Goal: Transaction & Acquisition: Purchase product/service

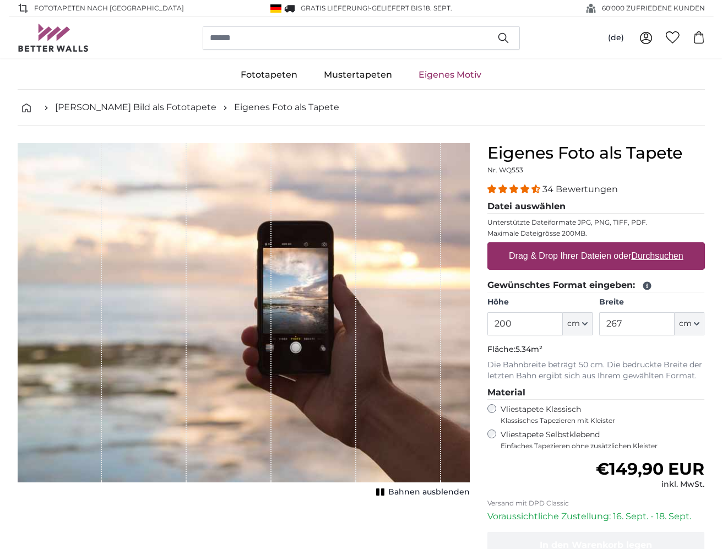
click at [595, 261] on label "Drag & Drop Ihrer Dateien oder Durchsuchen" at bounding box center [595, 256] width 183 height 22
click at [595, 245] on input "Drag & Drop Ihrer Dateien oder Durchsuchen" at bounding box center [595, 243] width 217 height 3
click at [576, 254] on label "Drag & Drop Ihrer Dateien oder Durchsuchen" at bounding box center [595, 256] width 183 height 22
click at [576, 245] on input "Drag & Drop Ihrer Dateien oder Durchsuchen" at bounding box center [595, 243] width 217 height 3
type input "**********"
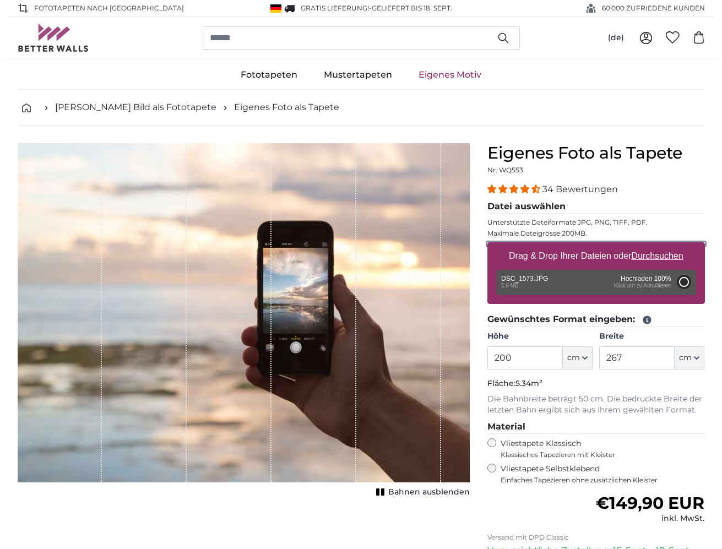
type input "175"
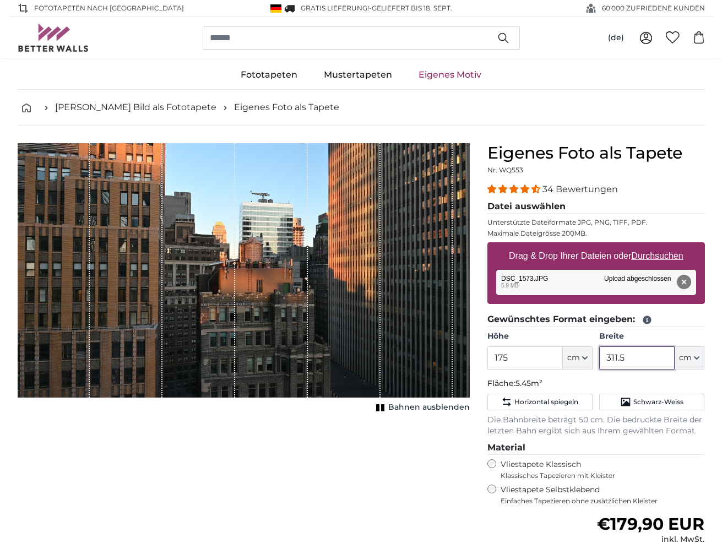
drag, startPoint x: 631, startPoint y: 358, endPoint x: 581, endPoint y: 364, distance: 50.4
click at [581, 364] on div "Höhe 175 ft cm Centimeter (cm) Inches (inch) Feet (ft. in.) Breite 311.5 ft cm …" at bounding box center [595, 350] width 217 height 39
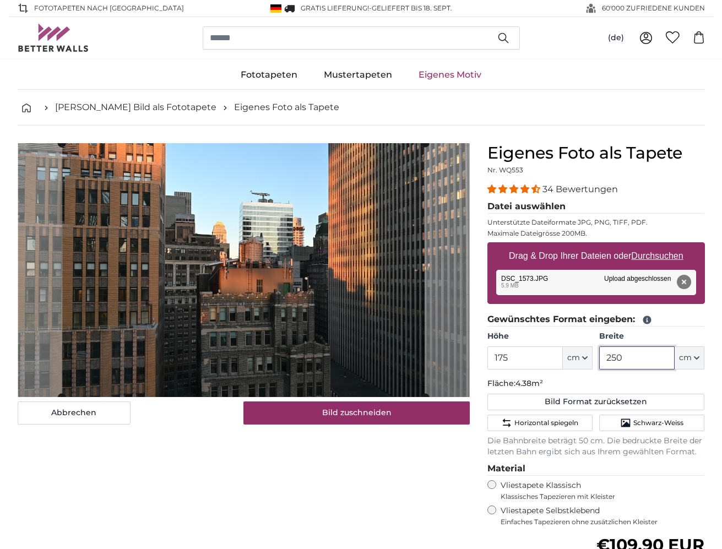
type input "250"
drag, startPoint x: 527, startPoint y: 358, endPoint x: 463, endPoint y: 361, distance: 63.9
click at [463, 361] on product-detail "Abbrechen Bild zuschneiden Bahnen ausblenden Eigenes Foto als Tapete Nr. WQ553 …" at bounding box center [361, 419] width 704 height 589
drag, startPoint x: 471, startPoint y: 358, endPoint x: 452, endPoint y: 358, distance: 18.7
click at [452, 358] on product-detail "Abbrechen Bild zuschneiden Bahnen ausblenden Eigenes Foto als Tapete Nr. WQ553 …" at bounding box center [361, 419] width 704 height 589
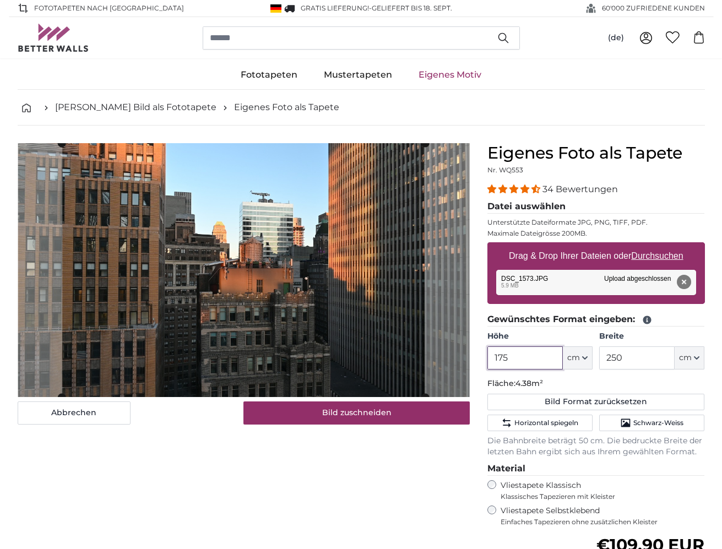
drag, startPoint x: 502, startPoint y: 358, endPoint x: 436, endPoint y: 360, distance: 65.5
click at [436, 360] on product-detail "Abbrechen Bild zuschneiden Bahnen ausblenden Eigenes Foto als Tapete Nr. WQ553 …" at bounding box center [361, 419] width 704 height 589
type input "1"
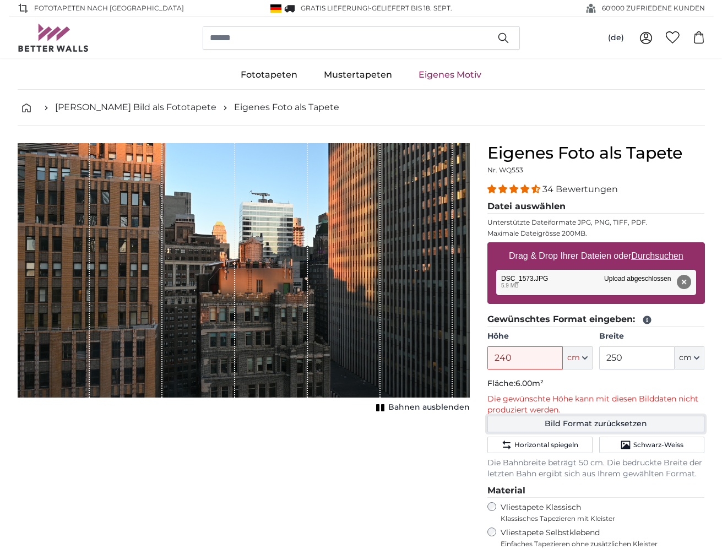
click at [549, 419] on button "Bild Format zurücksetzen" at bounding box center [595, 424] width 217 height 17
type input "175"
type input "311.5"
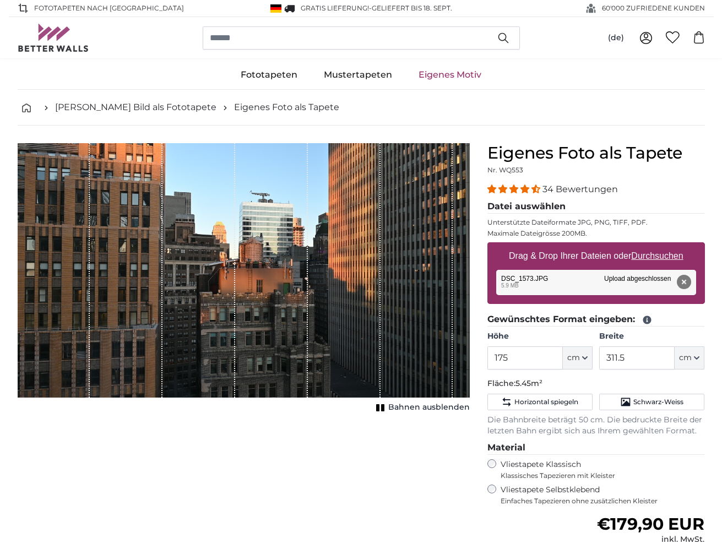
click at [354, 461] on div "Abbrechen Bild zuschneiden Bahnen ausblenden" at bounding box center [243, 418] width 469 height 551
click at [212, 29] on input "search" at bounding box center [361, 37] width 317 height 23
click at [270, 42] on input "search" at bounding box center [361, 37] width 317 height 23
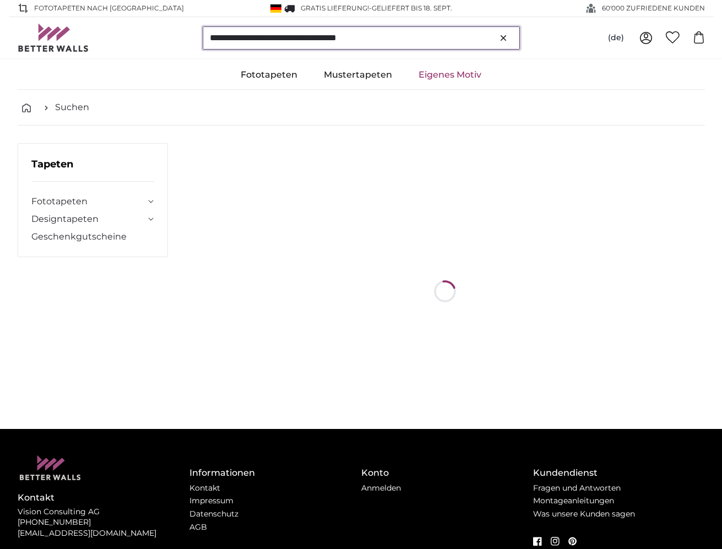
type input "**********"
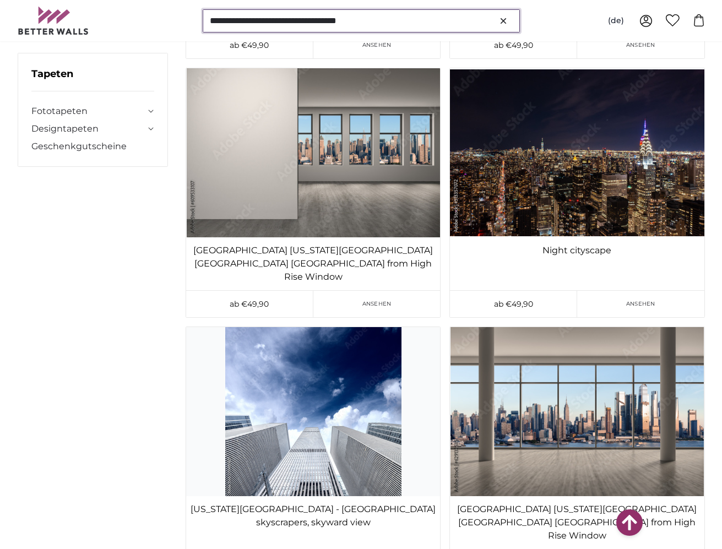
scroll to position [4238, 0]
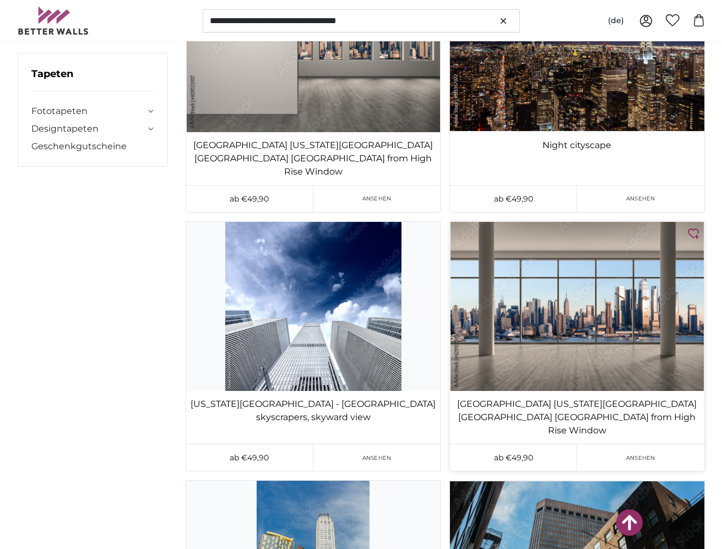
click at [569, 222] on img at bounding box center [577, 306] width 254 height 169
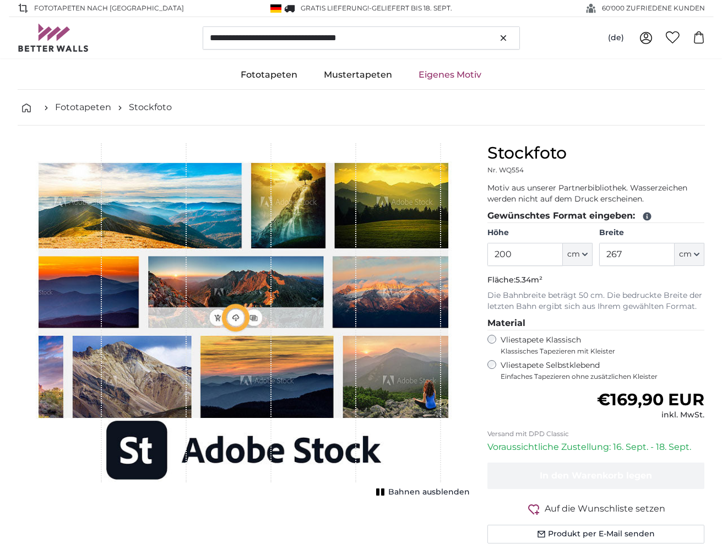
type input "300"
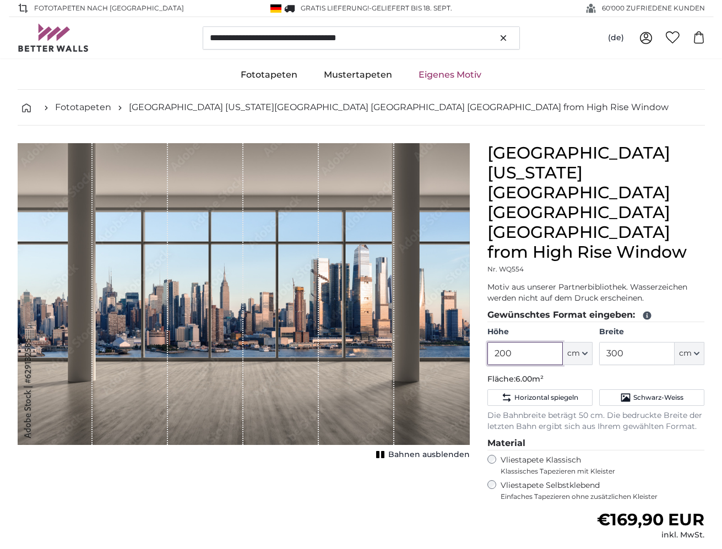
drag, startPoint x: 544, startPoint y: 316, endPoint x: 467, endPoint y: 318, distance: 77.1
click at [467, 318] on product-detail "Abbrechen Bild zuschneiden Bahnen ausblenden Midtown New York City Manhattan Sk…" at bounding box center [361, 407] width 704 height 564
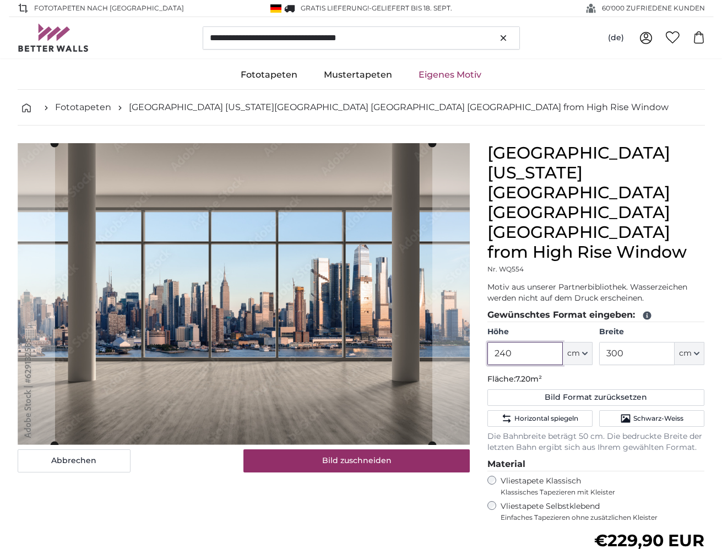
type input "240"
drag, startPoint x: 633, startPoint y: 316, endPoint x: 576, endPoint y: 315, distance: 57.2
click at [576, 326] on div "Höhe 240 ft cm Centimeter (cm) Inches (inch) Feet (ft. in.) Breite 300 ft cm Ce…" at bounding box center [595, 345] width 217 height 39
type input "250"
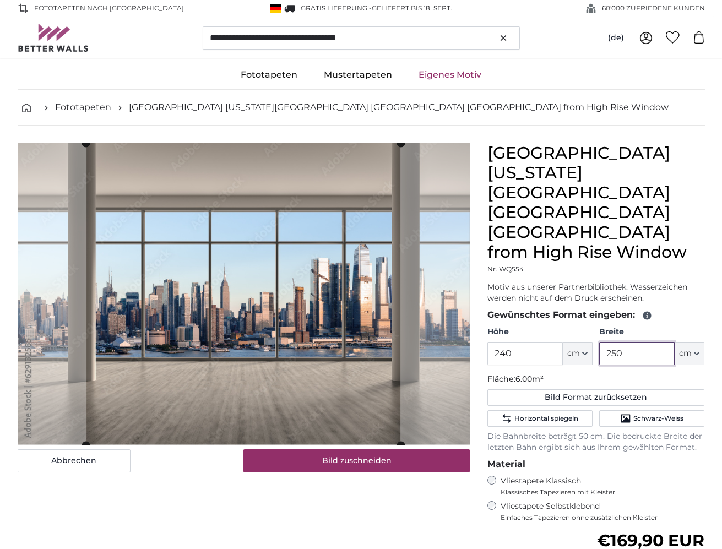
type input "250"
drag, startPoint x: 521, startPoint y: 314, endPoint x: 444, endPoint y: 324, distance: 78.3
click at [444, 324] on product-detail "Abbrechen Bild zuschneiden Bahnen ausblenden Midtown New York City Manhattan Sk…" at bounding box center [361, 417] width 704 height 585
click at [478, 314] on div "Midtown New York City Manhattan Skyline Buildings from High Rise Window Nr. WQ5…" at bounding box center [595, 426] width 235 height 567
drag, startPoint x: 543, startPoint y: 311, endPoint x: 483, endPoint y: 306, distance: 60.8
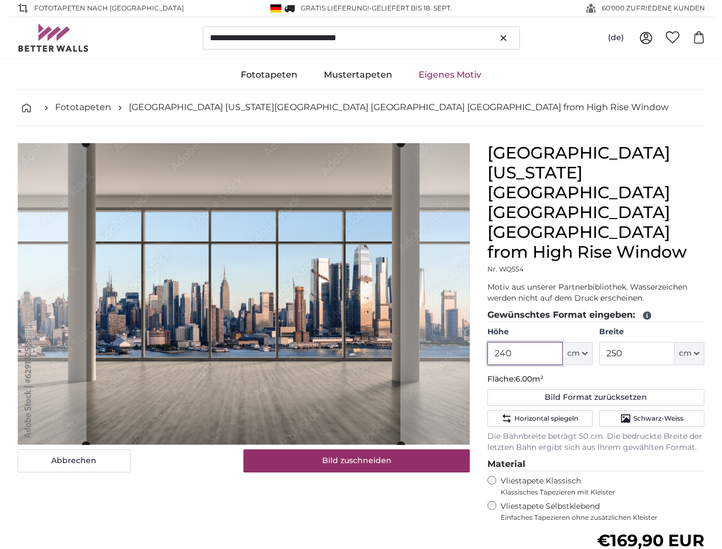
click at [483, 306] on div "Midtown New York City Manhattan Skyline Buildings from High Rise Window Nr. WQ5…" at bounding box center [595, 426] width 235 height 567
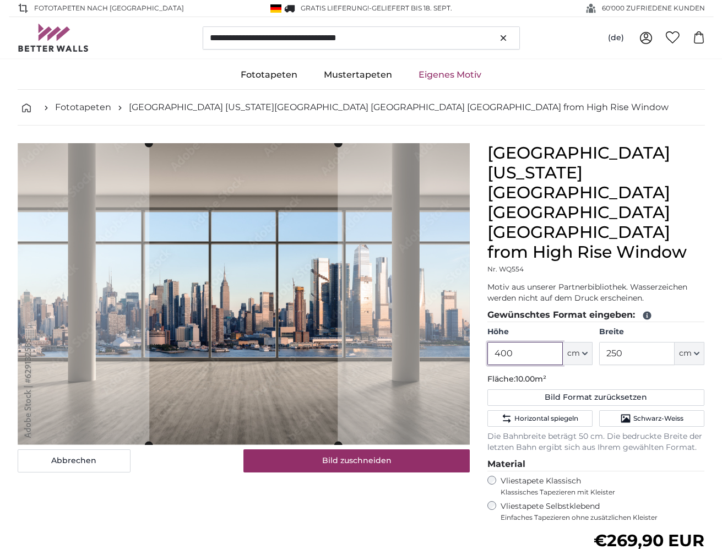
drag, startPoint x: 524, startPoint y: 312, endPoint x: 439, endPoint y: 313, distance: 85.9
click at [439, 313] on product-detail "Abbrechen Bild zuschneiden Bahnen ausblenden Midtown New York City Manhattan Sk…" at bounding box center [361, 417] width 704 height 585
drag, startPoint x: 534, startPoint y: 313, endPoint x: 469, endPoint y: 313, distance: 65.5
click at [469, 313] on product-detail "Abbrechen Bild zuschneiden Bahnen ausblenden Midtown New York City Manhattan Sk…" at bounding box center [361, 417] width 704 height 585
drag, startPoint x: 517, startPoint y: 317, endPoint x: 490, endPoint y: 314, distance: 27.2
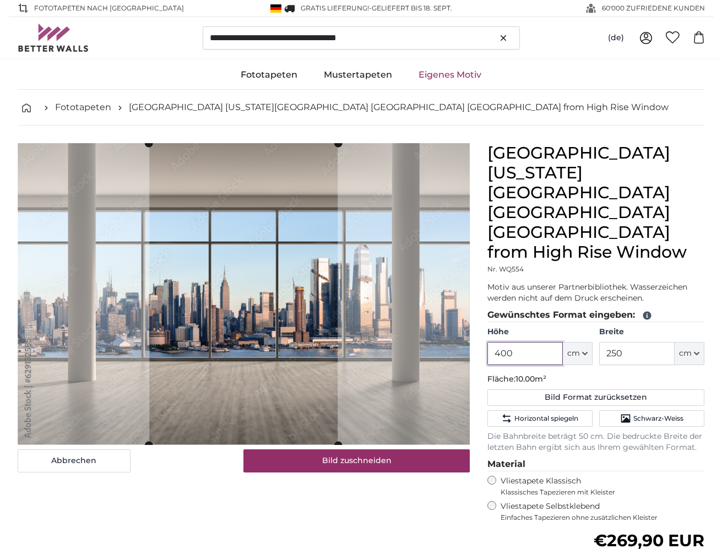
click at [490, 342] on input "400" at bounding box center [524, 353] width 75 height 23
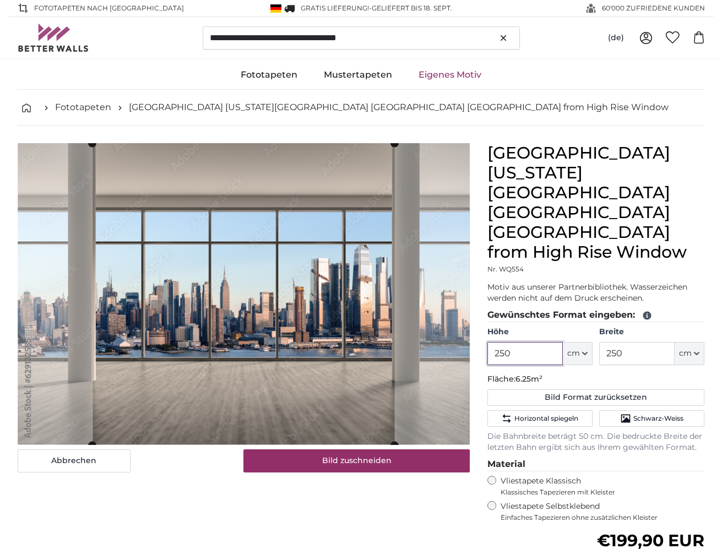
click at [225, 329] on cropper-handle at bounding box center [243, 294] width 302 height 302
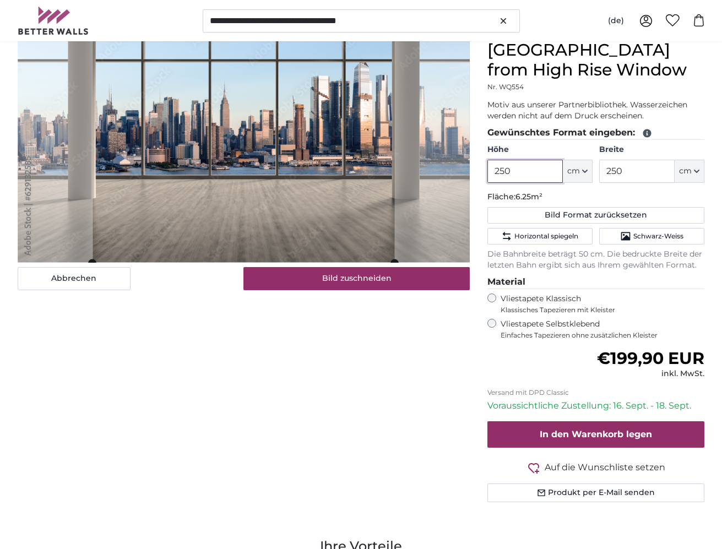
scroll to position [55, 0]
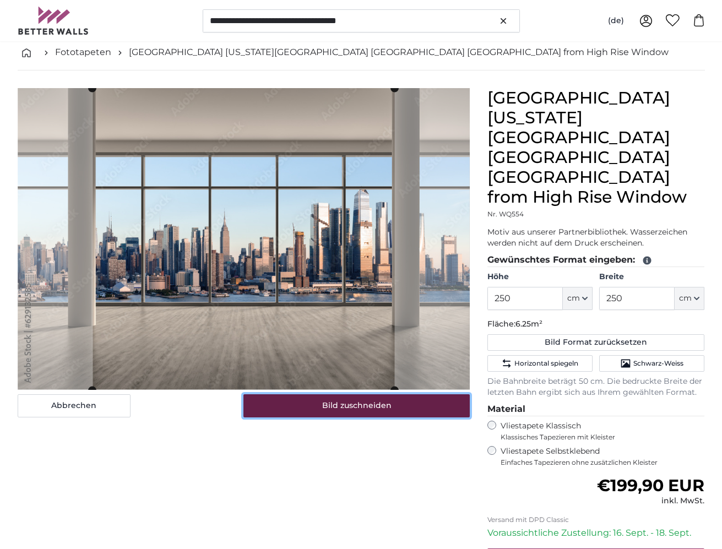
click at [378, 409] on button "Bild zuschneiden" at bounding box center [356, 405] width 226 height 23
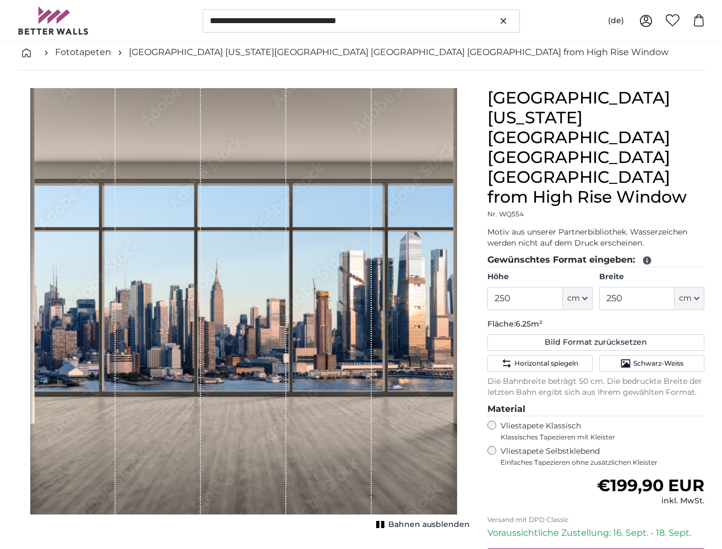
drag, startPoint x: 34, startPoint y: 128, endPoint x: 311, endPoint y: 440, distance: 417.5
click at [243, 238] on div "1 of 1" at bounding box center [243, 301] width 427 height 427
drag, startPoint x: 530, startPoint y: 263, endPoint x: 458, endPoint y: 255, distance: 72.6
click at [458, 255] on product-detail "Abbrechen Bild zuschneiden Bahnen ausblenden Midtown New York City Manhattan Sk…" at bounding box center [361, 362] width 704 height 585
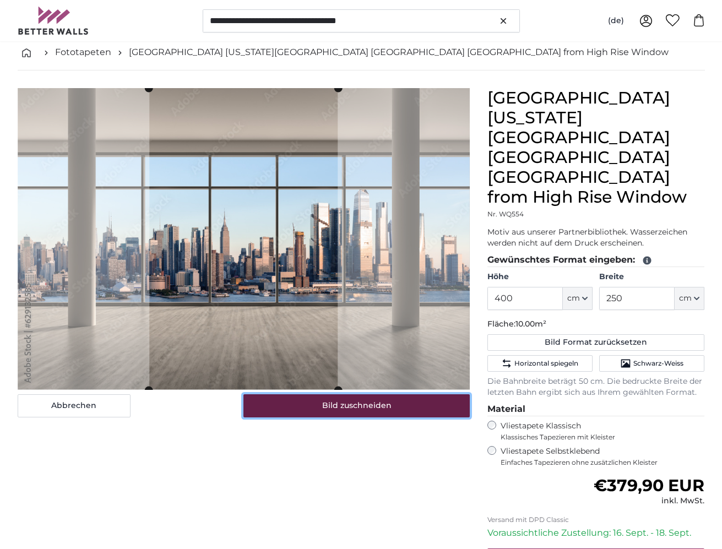
click at [342, 406] on button "Bild zuschneiden" at bounding box center [356, 405] width 226 height 23
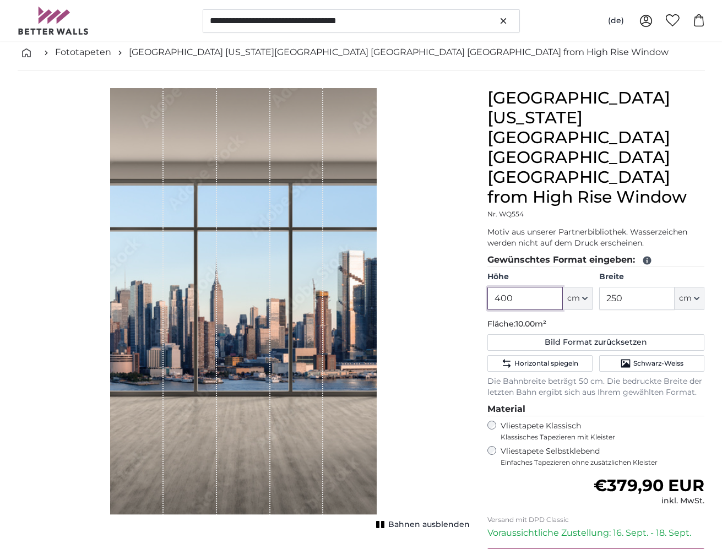
drag, startPoint x: 519, startPoint y: 259, endPoint x: 441, endPoint y: 260, distance: 77.6
click at [441, 260] on product-detail "Abbrechen Bild zuschneiden Bahnen ausblenden Midtown New York City Manhattan Sk…" at bounding box center [361, 362] width 704 height 585
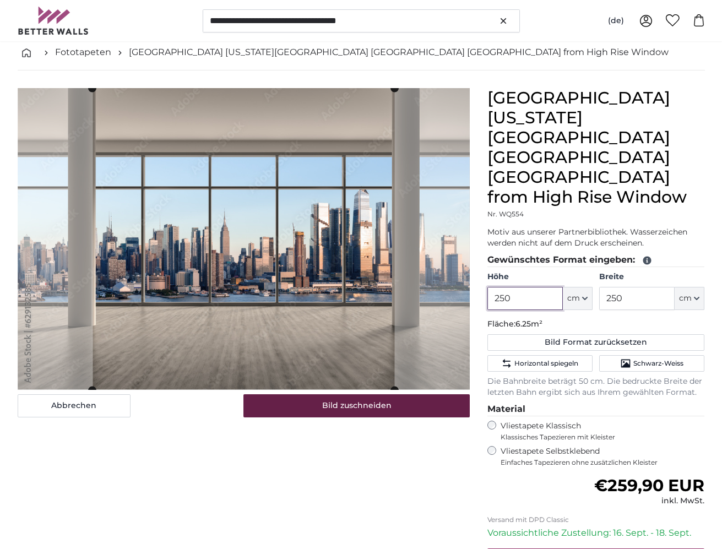
type input "250"
click at [327, 406] on button "Bild zuschneiden" at bounding box center [356, 405] width 226 height 23
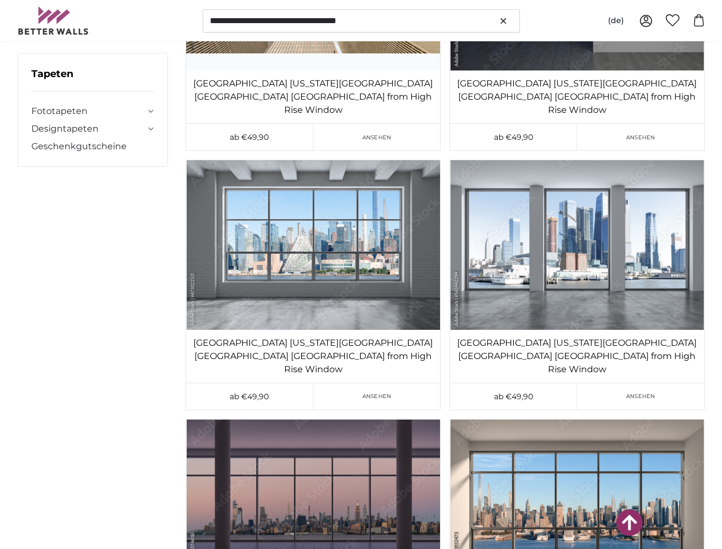
scroll to position [5283, 0]
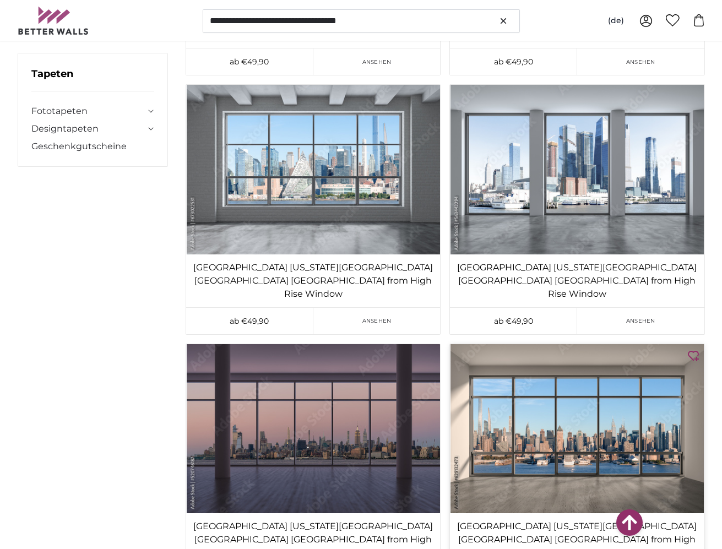
click at [575, 344] on img at bounding box center [577, 428] width 254 height 169
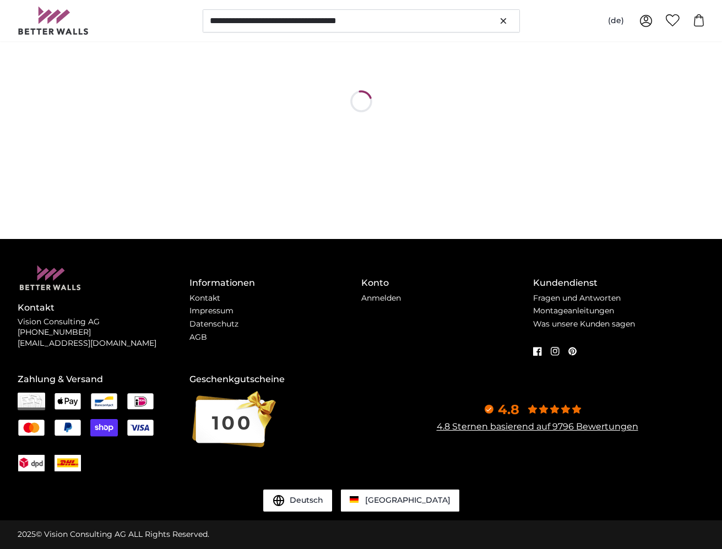
scroll to position [0, 0]
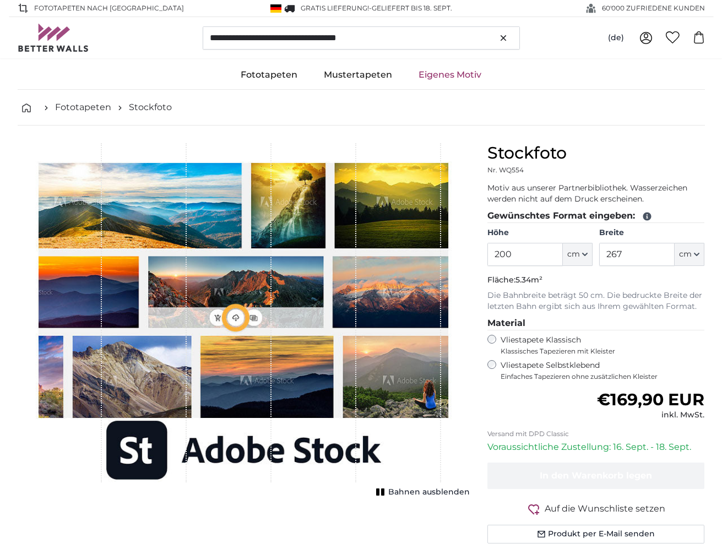
type input "300"
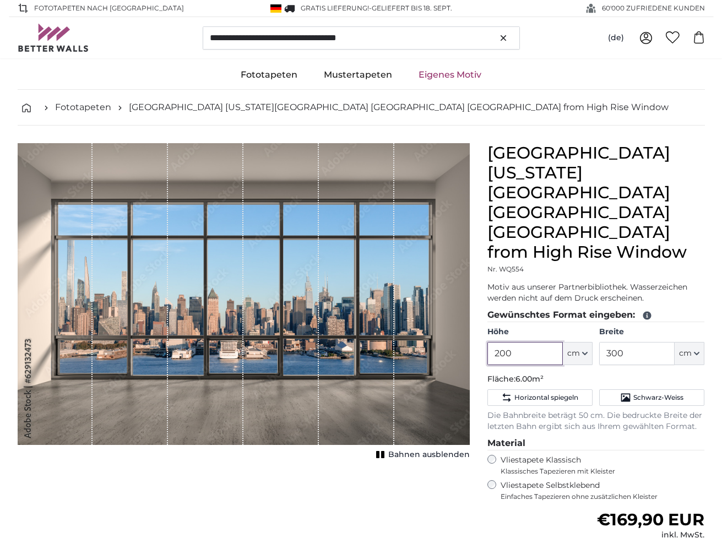
drag, startPoint x: 520, startPoint y: 317, endPoint x: 422, endPoint y: 317, distance: 98.0
click at [422, 317] on product-detail "Abbrechen Bild zuschneiden Bahnen ausblenden Midtown New York City Manhattan Sk…" at bounding box center [361, 407] width 704 height 564
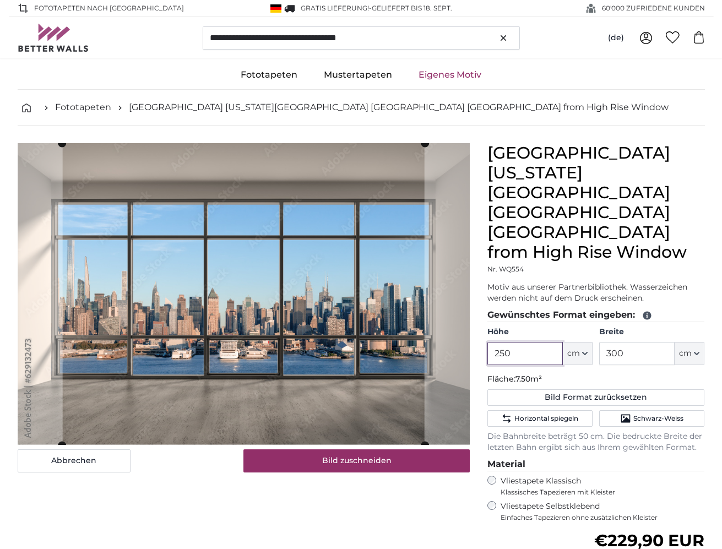
type input "250"
drag, startPoint x: 631, startPoint y: 314, endPoint x: 554, endPoint y: 313, distance: 76.5
click at [554, 326] on div "Höhe 250 ft cm Centimeter (cm) Inches (inch) Feet (ft. in.) Breite 300 ft cm Ce…" at bounding box center [595, 345] width 217 height 39
type input "250"
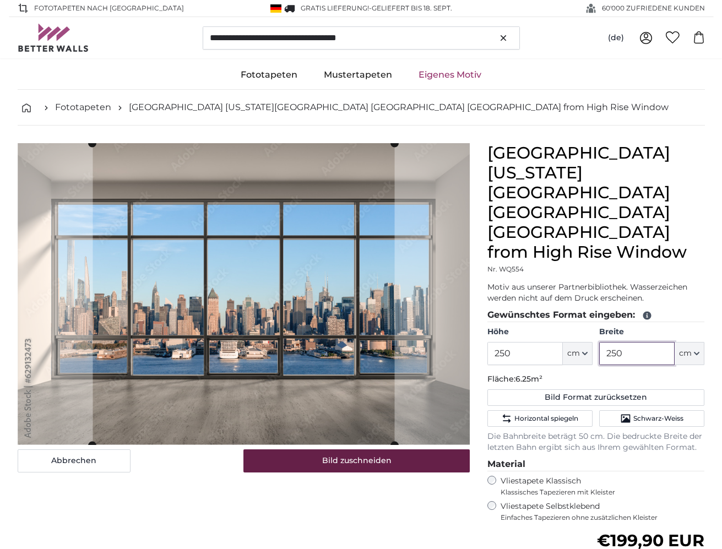
type input "250"
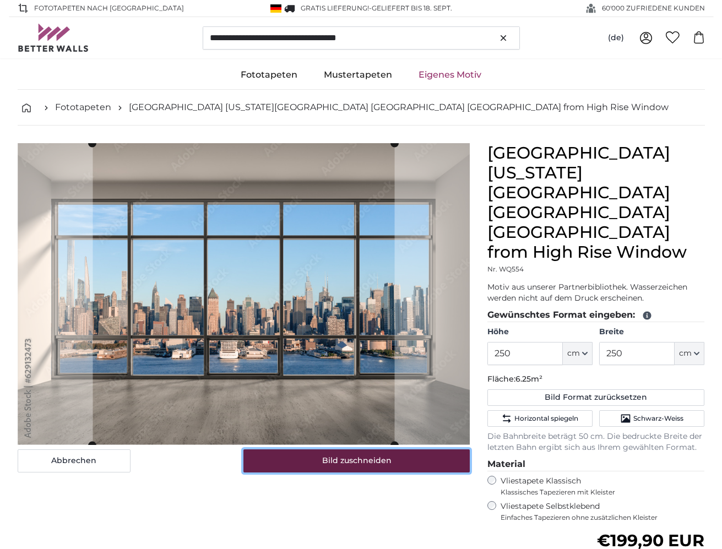
click at [380, 463] on button "Bild zuschneiden" at bounding box center [356, 460] width 226 height 23
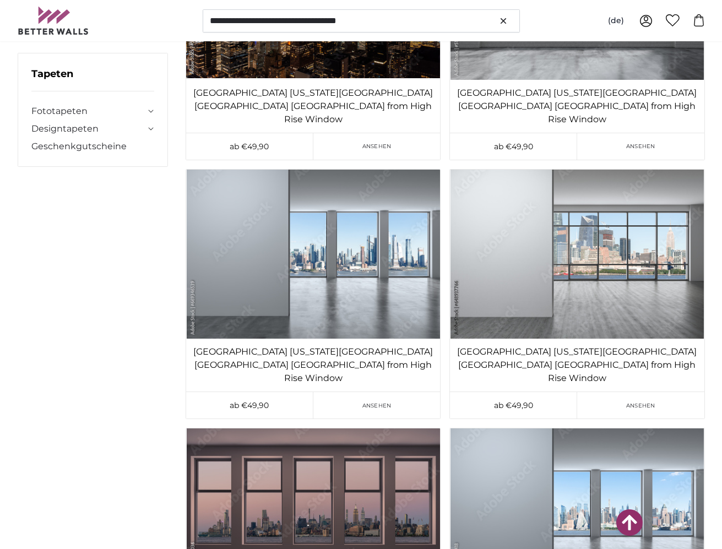
scroll to position [10402, 0]
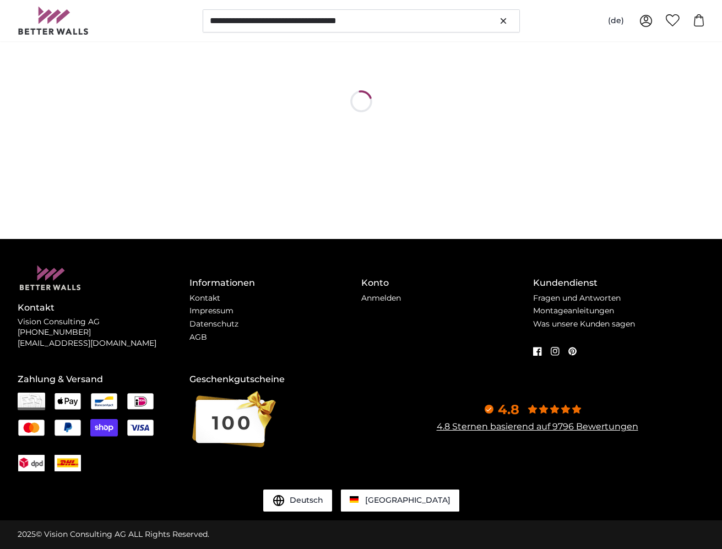
scroll to position [0, 0]
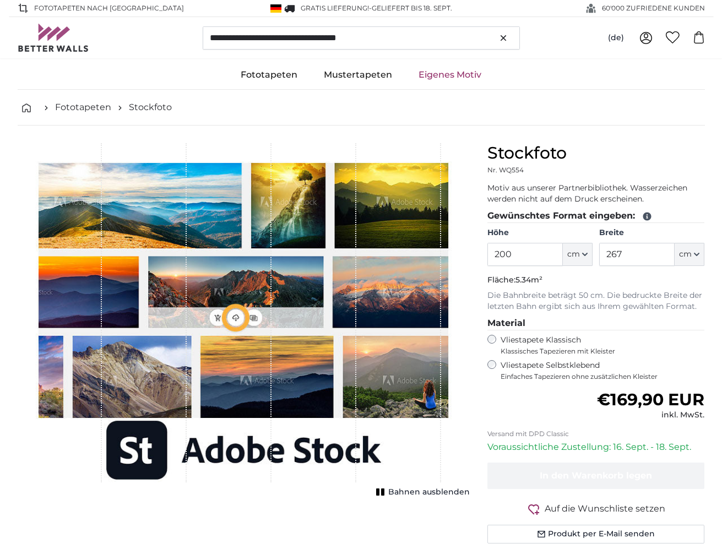
type input "300"
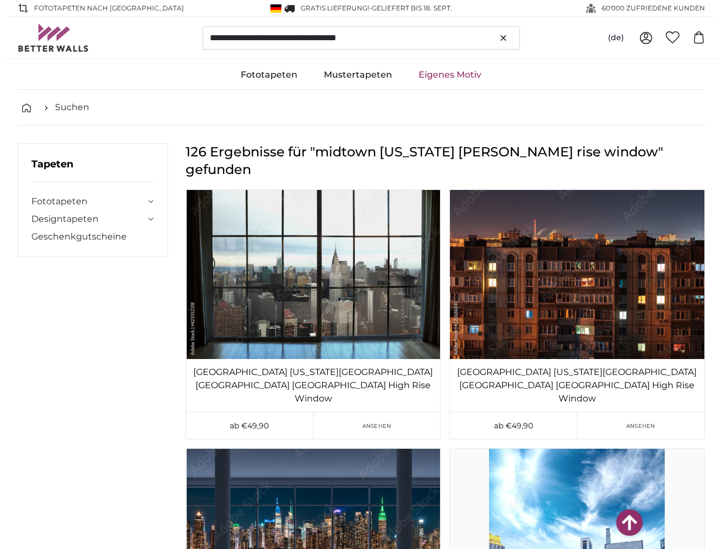
scroll to position [10402, 0]
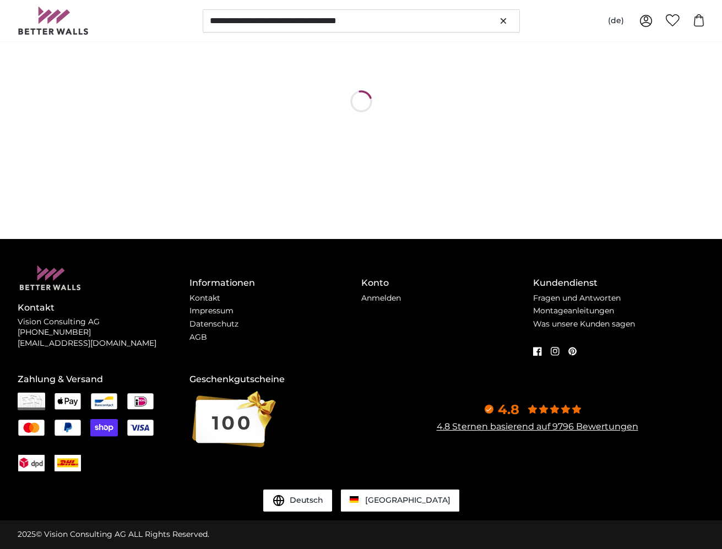
scroll to position [0, 0]
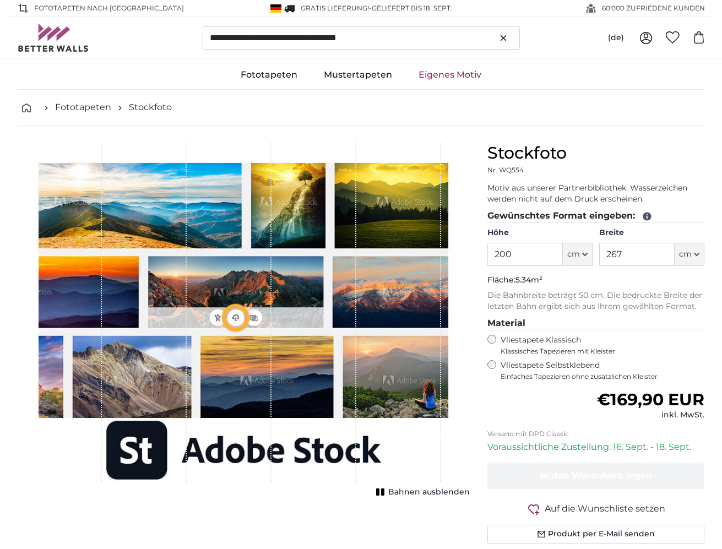
type input "300"
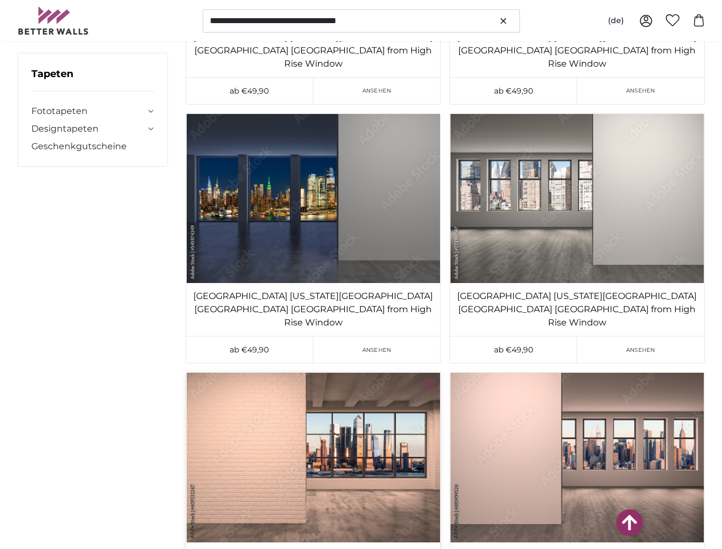
scroll to position [10952, 0]
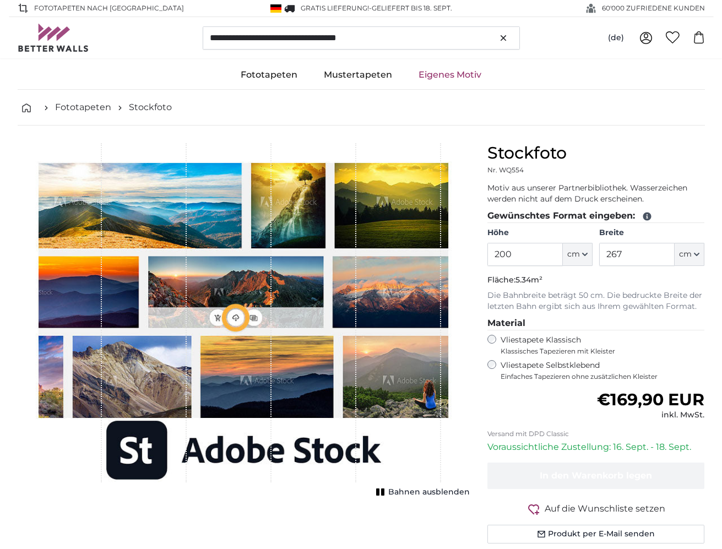
type input "300"
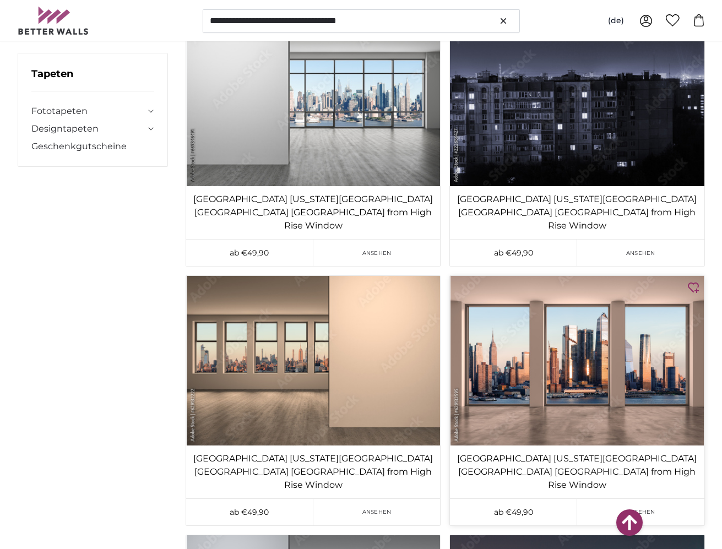
scroll to position [11667, 0]
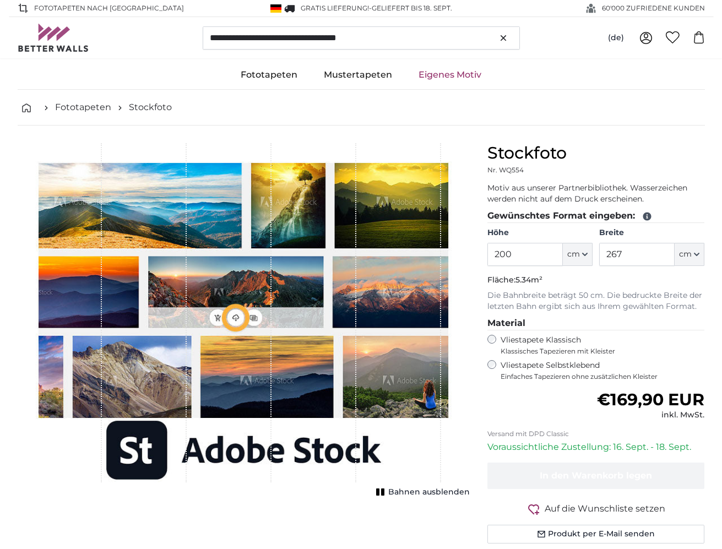
type input "300"
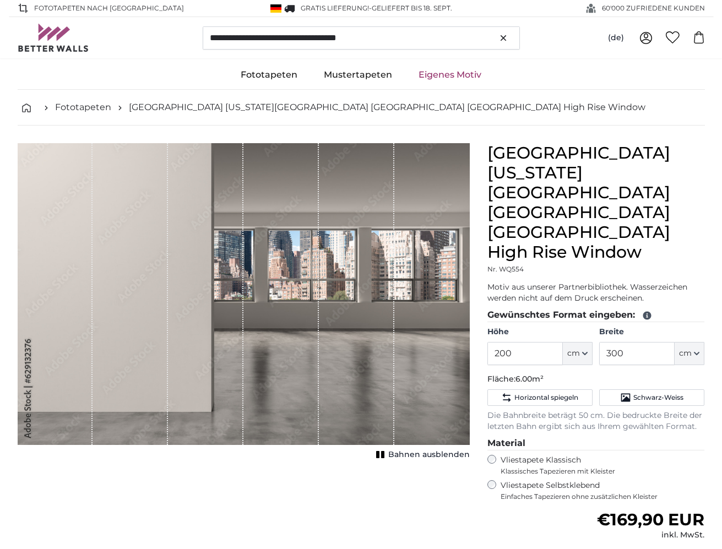
click at [364, 282] on div "1 of 1" at bounding box center [356, 294] width 75 height 302
click at [409, 456] on span "Bahnen ausblenden" at bounding box center [428, 454] width 81 height 11
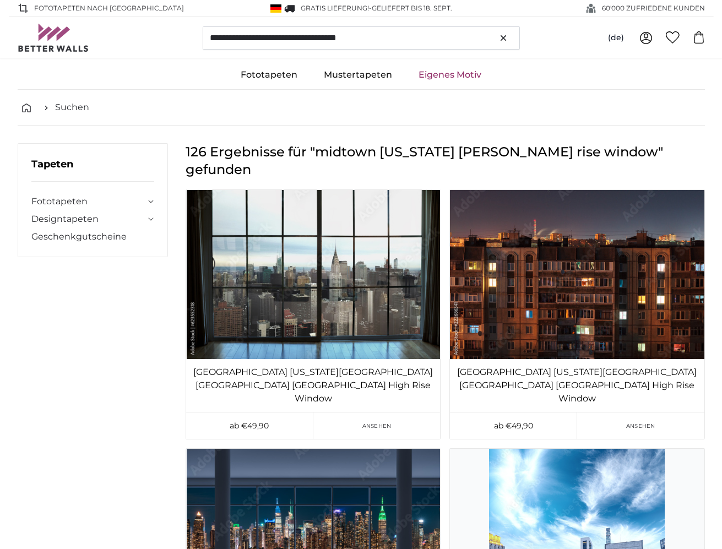
click at [460, 73] on link "Eigenes Motiv" at bounding box center [449, 75] width 89 height 29
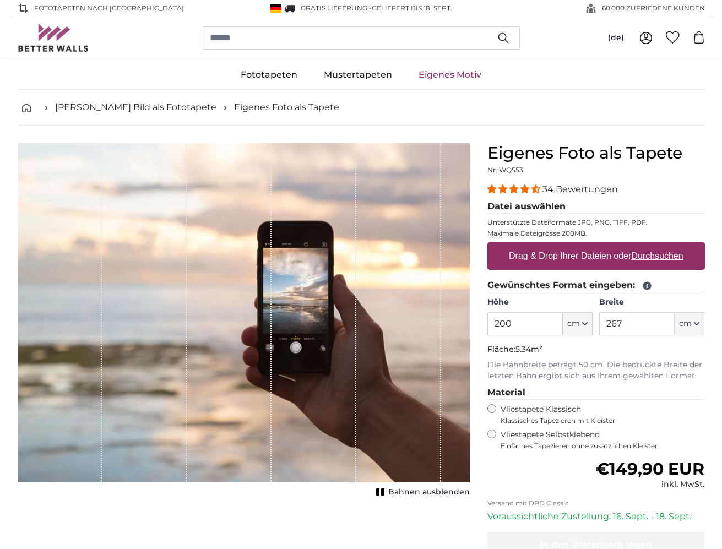
drag, startPoint x: 514, startPoint y: 326, endPoint x: 395, endPoint y: 326, distance: 118.9
click at [395, 326] on product-detail "Abbrechen Bild zuschneiden Bahnen ausblenden Eigenes Foto als Tapete Nr. WQ553 …" at bounding box center [361, 381] width 704 height 513
type input "250"
drag, startPoint x: 637, startPoint y: 320, endPoint x: 532, endPoint y: 320, distance: 104.6
click at [532, 320] on div "Höhe 250 ft cm Centimeter (cm) Inches (inch) Feet (ft. in.) Breite 267 ft cm Ce…" at bounding box center [595, 316] width 217 height 39
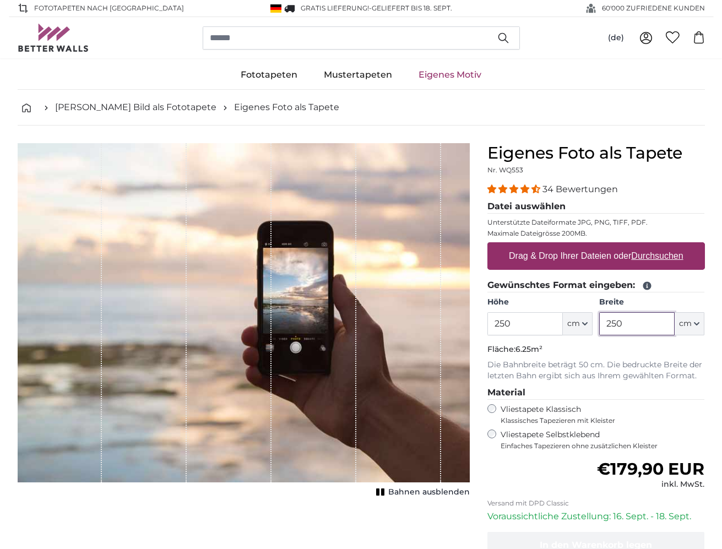
type input "250"
click at [679, 396] on legend "Material" at bounding box center [595, 393] width 217 height 14
click at [584, 255] on label "Drag & Drop Ihrer Dateien oder Durchsuchen" at bounding box center [595, 256] width 183 height 22
click at [584, 245] on input "Drag & Drop Ihrer Dateien oder Durchsuchen" at bounding box center [595, 243] width 217 height 3
type input "**********"
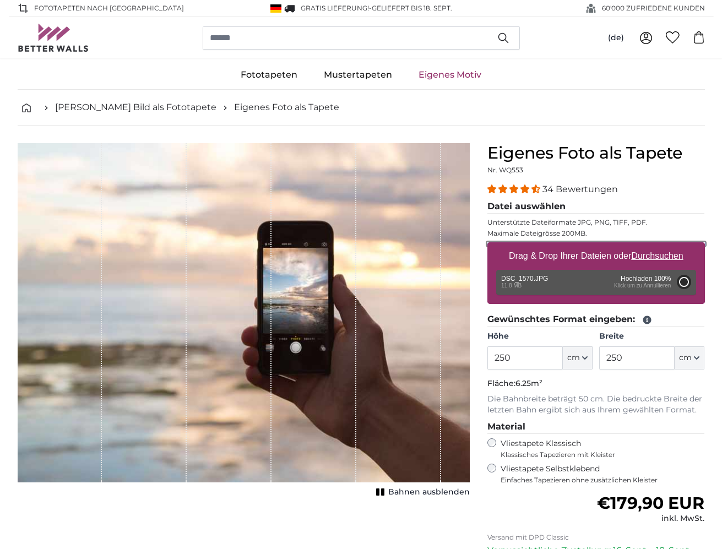
type input "200"
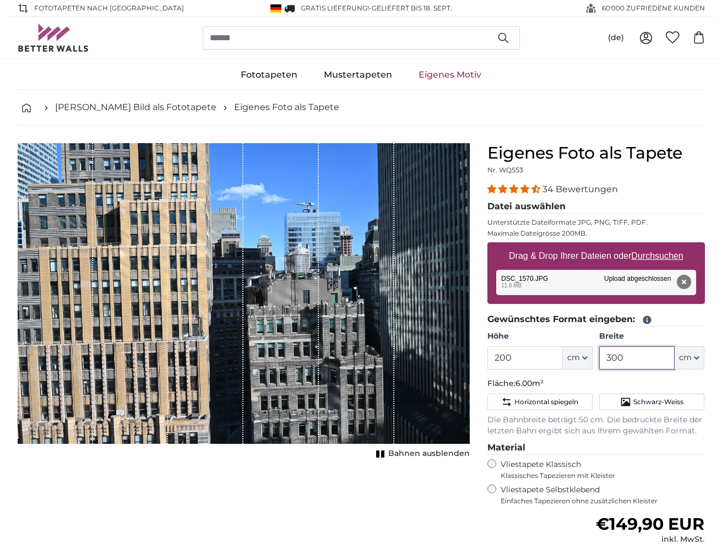
drag, startPoint x: 659, startPoint y: 356, endPoint x: 588, endPoint y: 356, distance: 71.0
click at [588, 356] on div "Höhe 200 ft cm Centimeter (cm) Inches (inch) Feet (ft. in.) Breite 300 ft cm Ce…" at bounding box center [595, 350] width 217 height 39
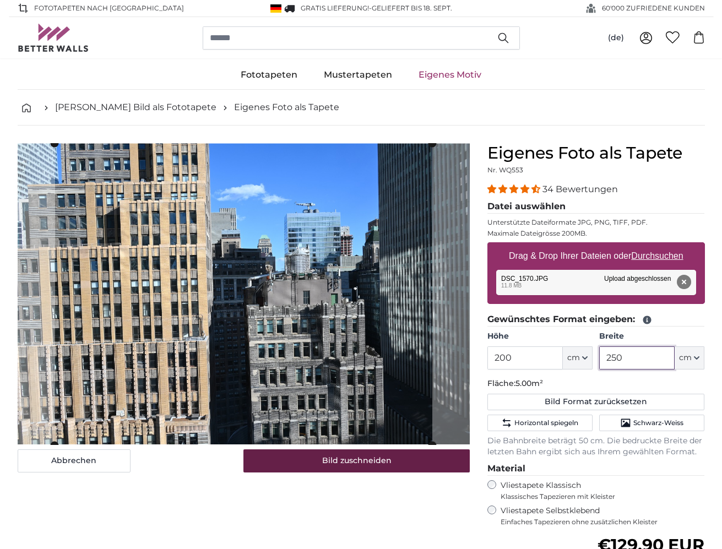
type input "250"
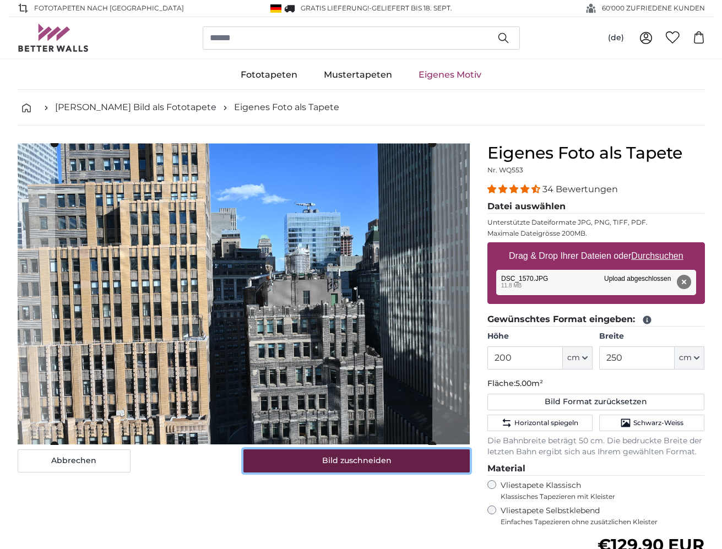
click at [378, 467] on button "Bild zuschneiden" at bounding box center [356, 460] width 226 height 23
